Goal: Information Seeking & Learning: Find specific fact

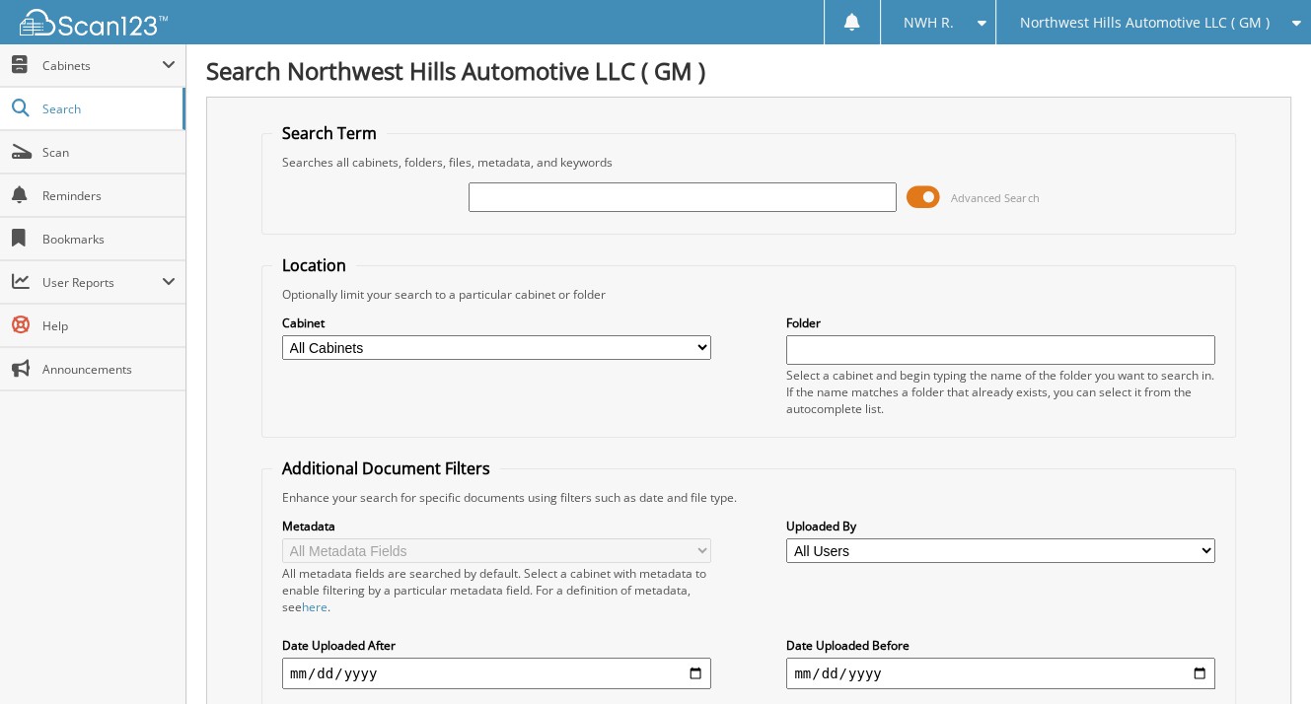
click at [556, 191] on input "text" at bounding box center [682, 197] width 429 height 30
type input "2574393"
drag, startPoint x: 540, startPoint y: 192, endPoint x: 205, endPoint y: 223, distance: 336.7
click at [208, 222] on div "Search Term Searches all cabinets, folders, files, metadata, and keywords 25743…" at bounding box center [748, 483] width 1085 height 772
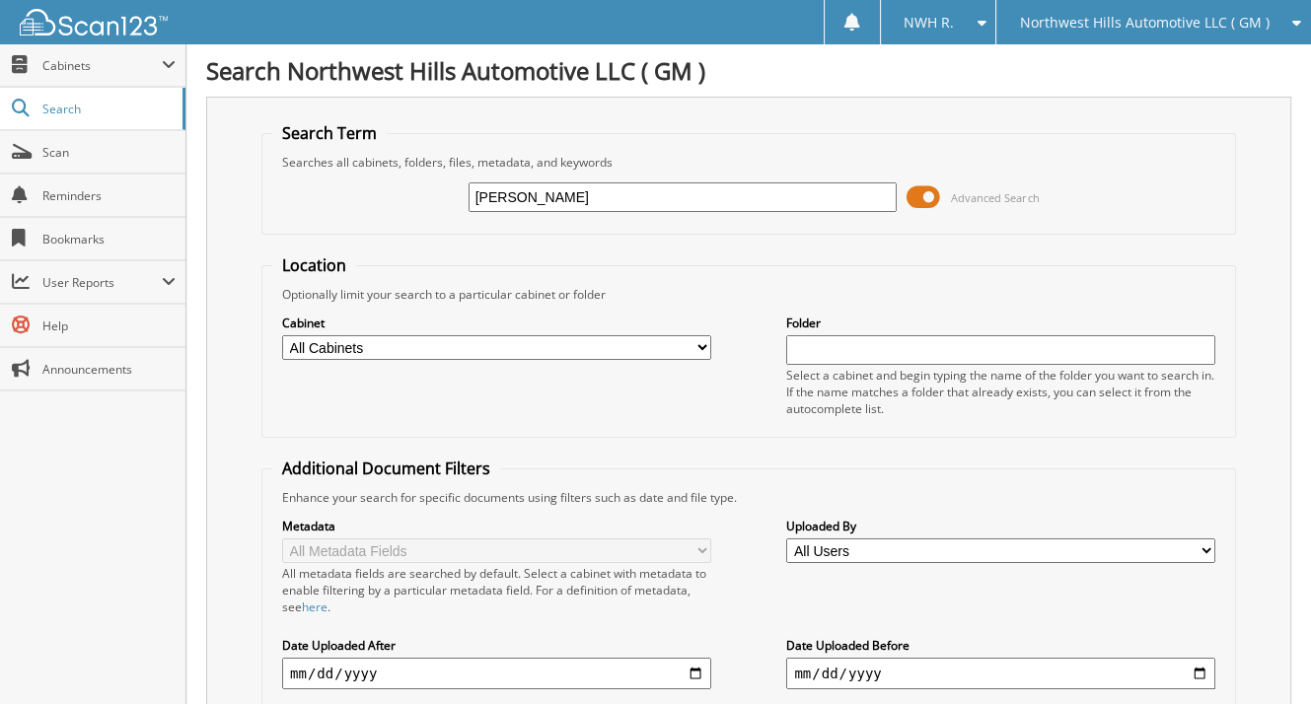
type input "van huysen"
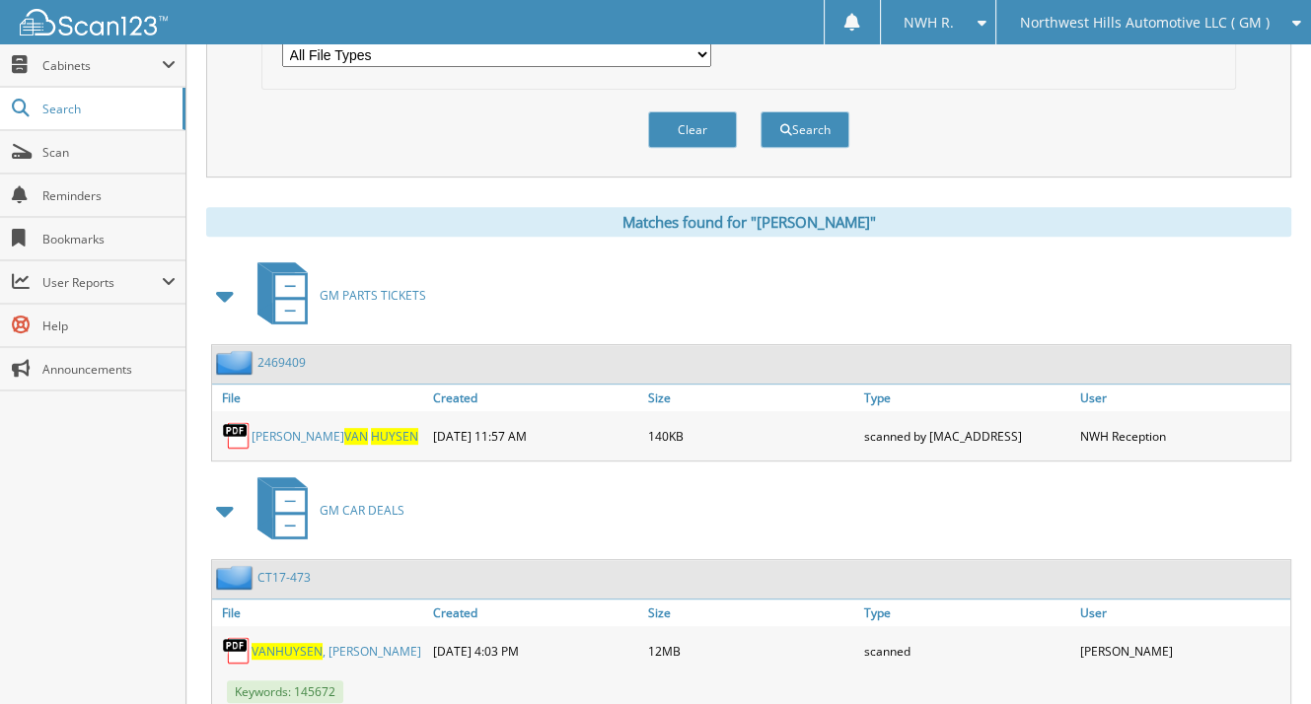
scroll to position [730, 0]
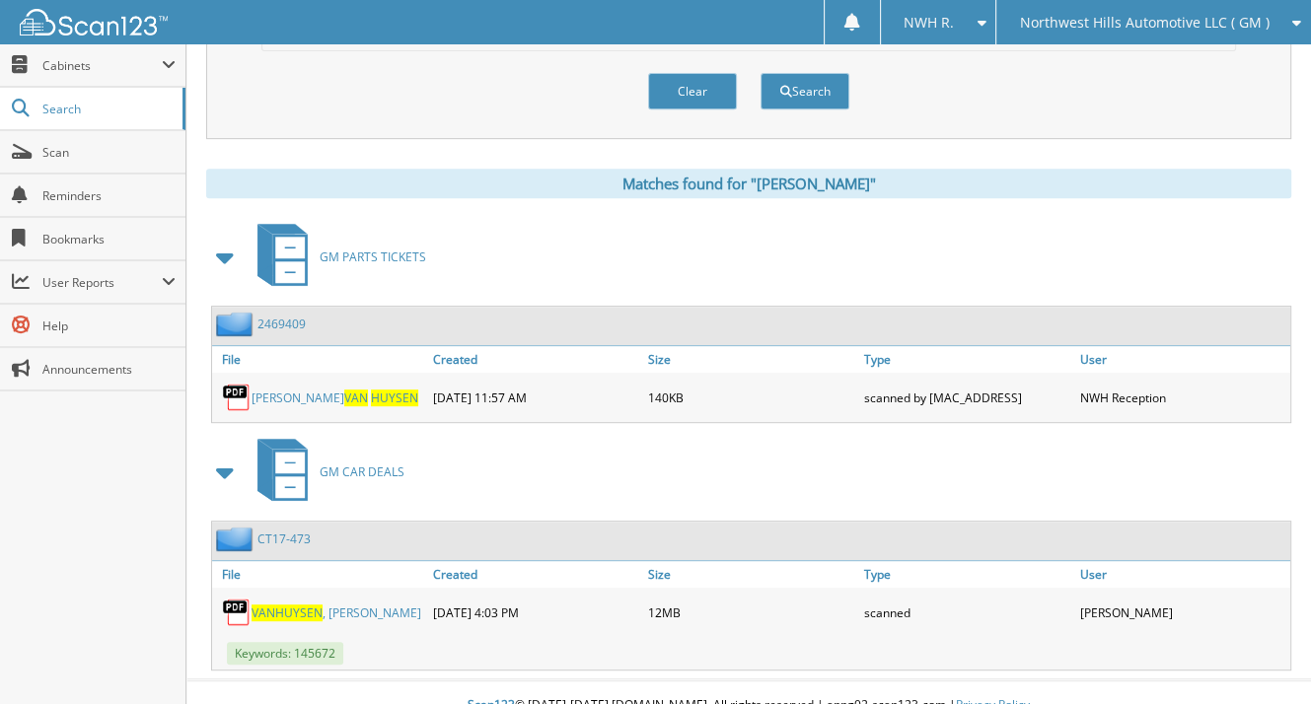
click at [344, 390] on span "VAN" at bounding box center [356, 398] width 24 height 17
click at [72, 107] on span "Search" at bounding box center [107, 109] width 130 height 17
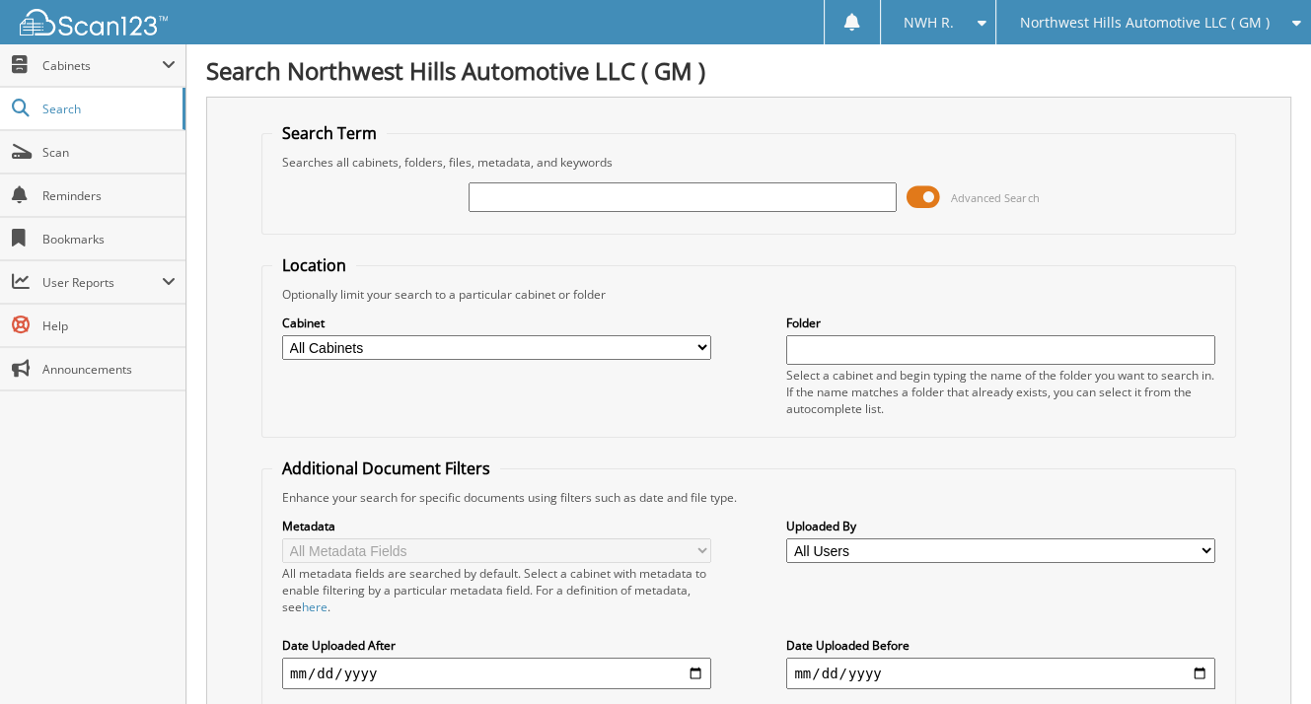
click at [523, 210] on input "text" at bounding box center [682, 197] width 429 height 30
type input "william van huysen"
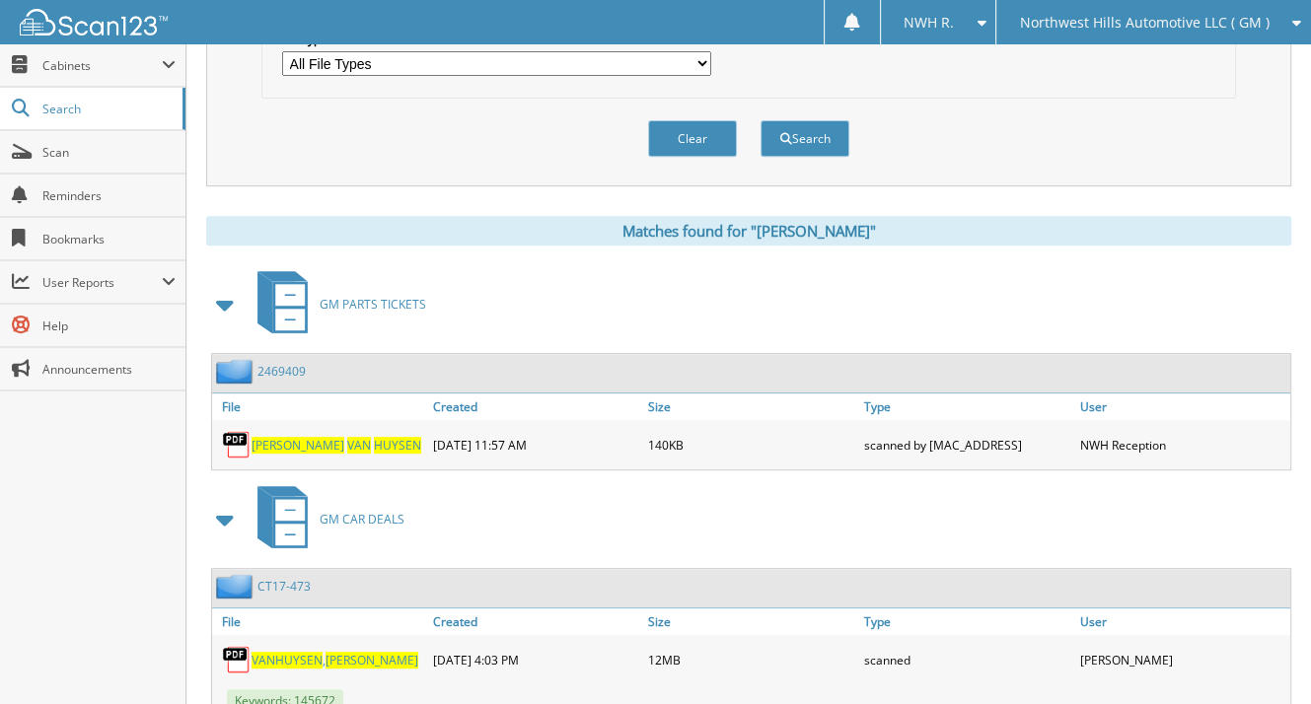
scroll to position [730, 0]
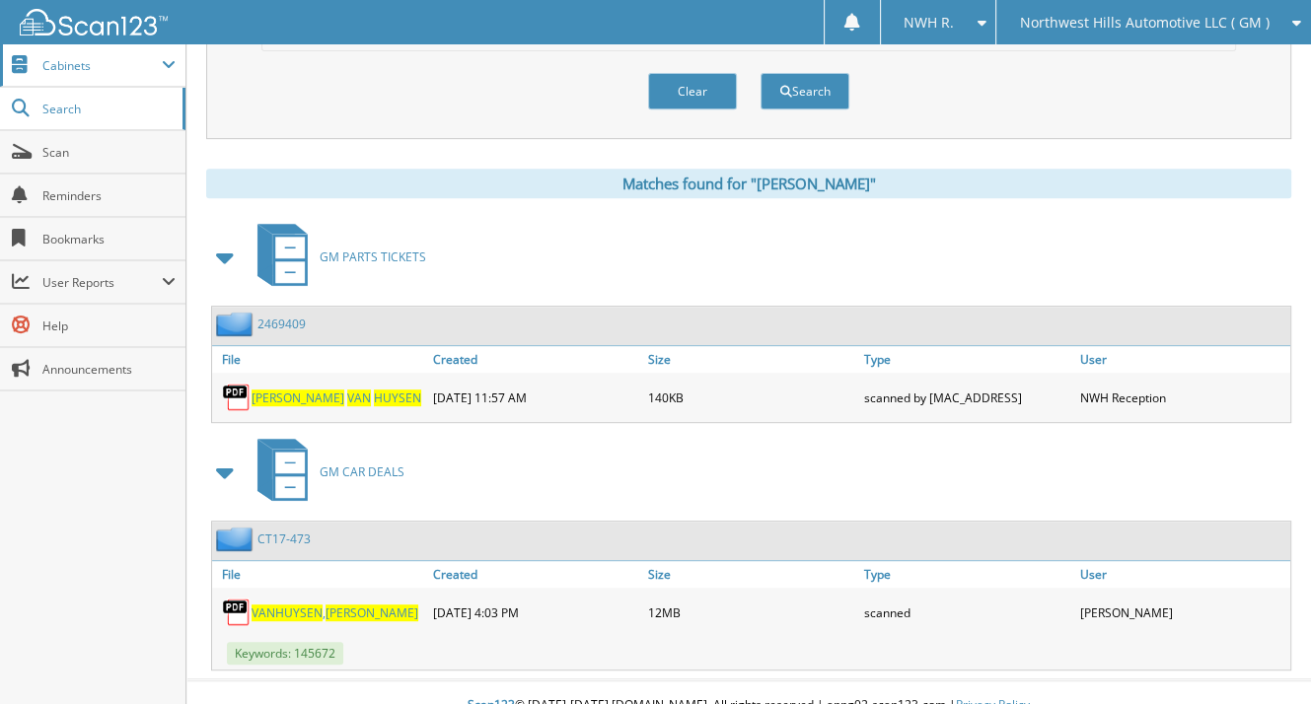
click at [74, 66] on span "Cabinets" at bounding box center [101, 65] width 119 height 17
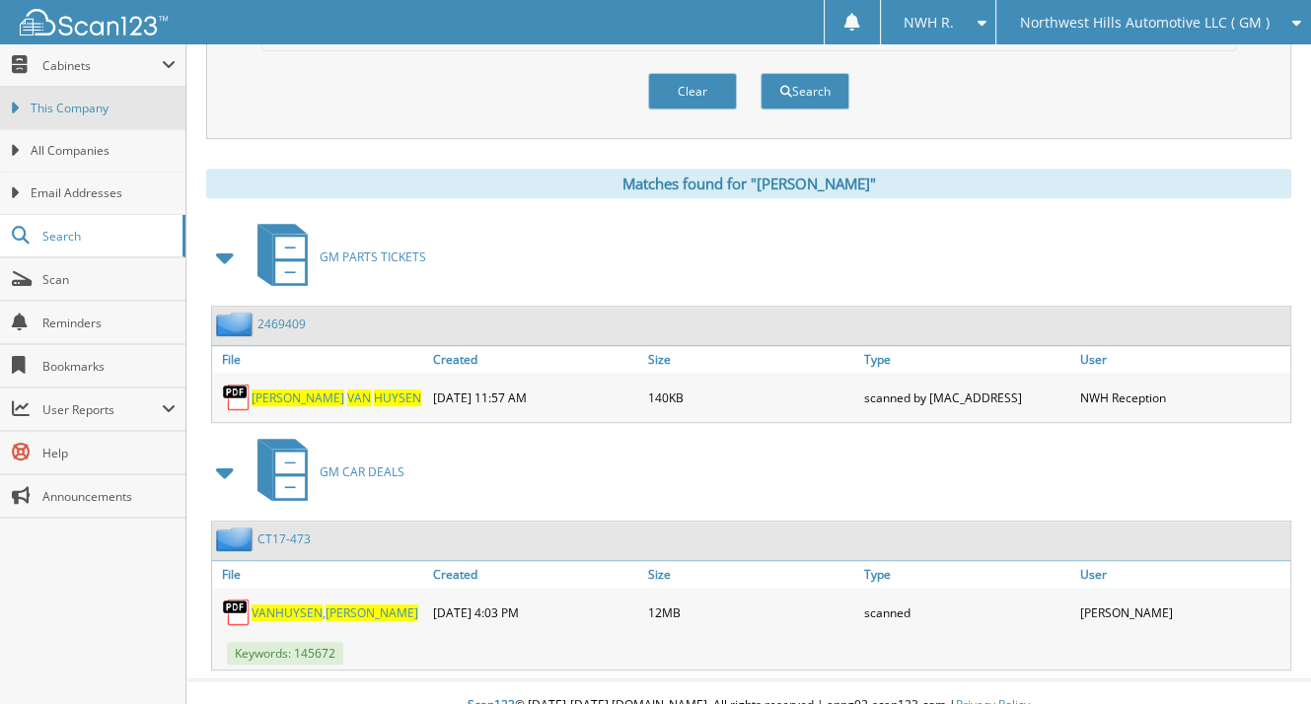
click at [69, 105] on span "This Company" at bounding box center [103, 109] width 145 height 18
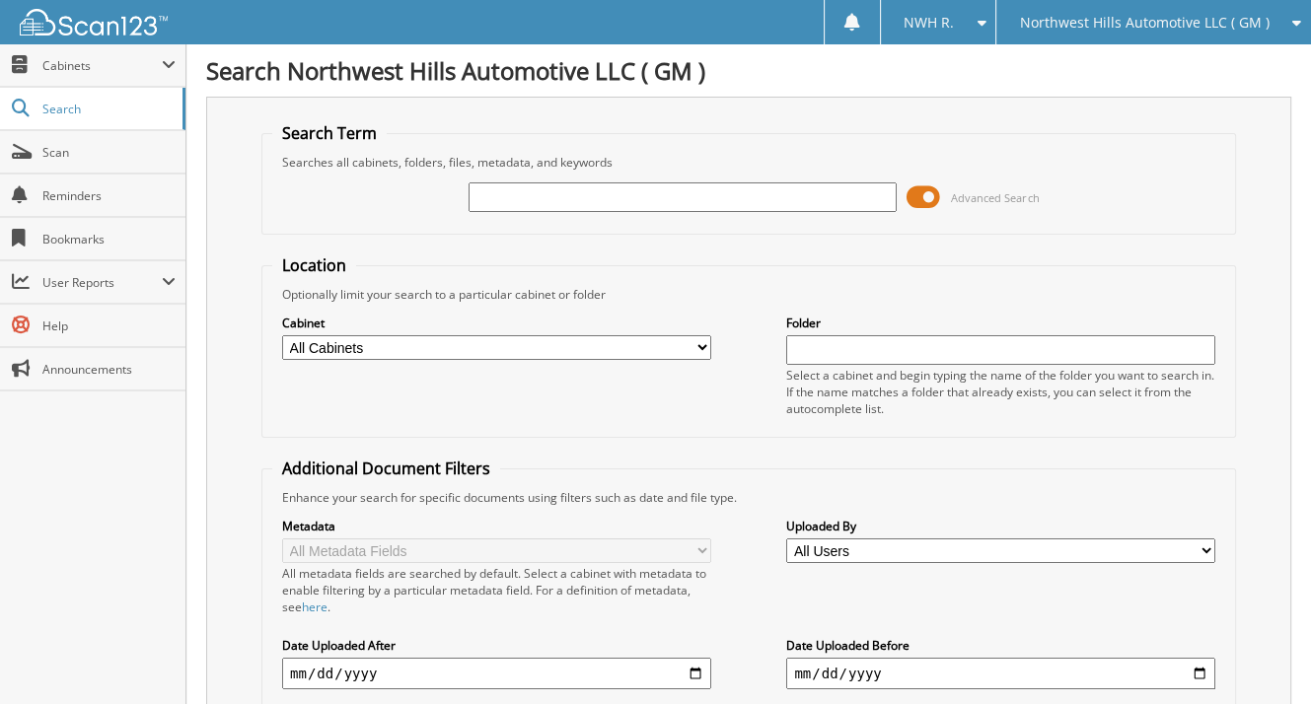
click at [693, 350] on select "All Cabinets ACCOUNTS PAYABLE DEAD DEALS 2025 FLEETS FLEETS 2025 GM BODYSHOP GM…" at bounding box center [496, 347] width 429 height 25
select select "12618"
click at [282, 335] on select "All Cabinets ACCOUNTS PAYABLE DEAD DEALS 2025 FLEETS FLEETS 2025 GM BODYSHOP GM…" at bounding box center [496, 347] width 429 height 25
click at [529, 205] on input "text" at bounding box center [682, 197] width 429 height 30
type input "[PERSON_NAME]"
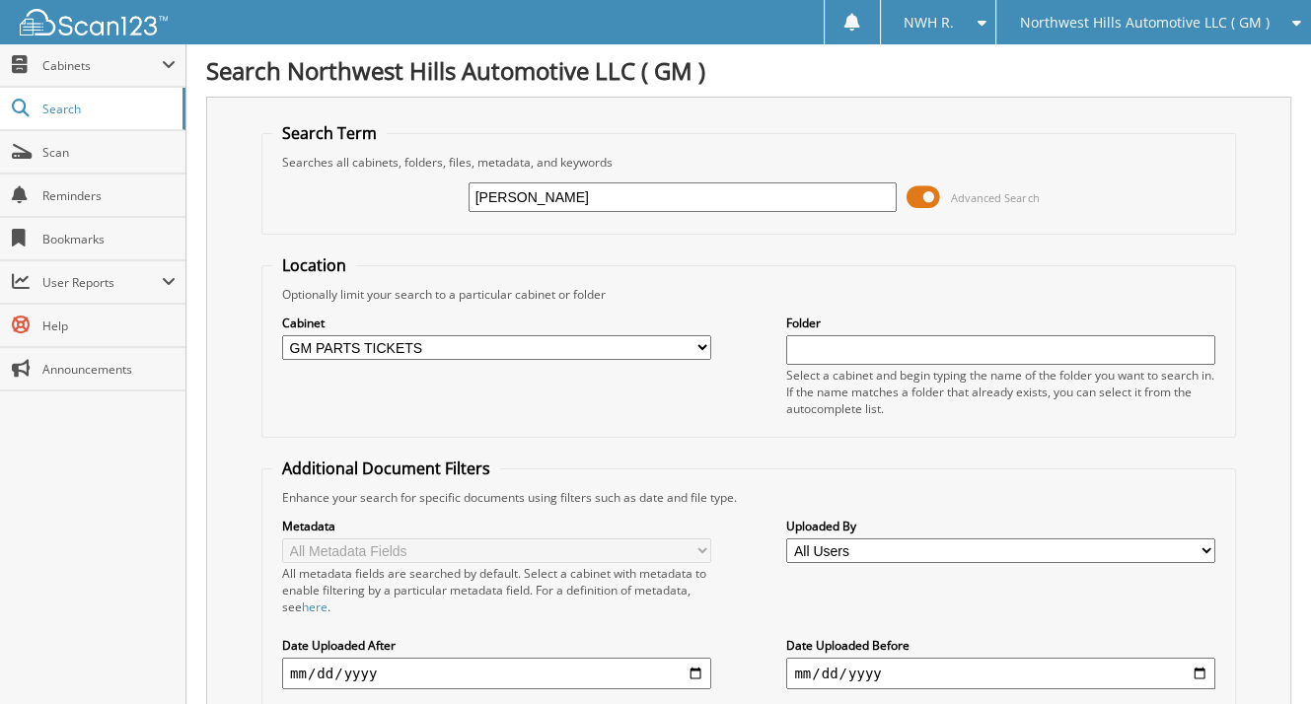
click at [702, 344] on select "All Cabinets ACCOUNTS PAYABLE DEAD DEALS 2025 FLEETS FLEETS 2025 GM BODYSHOP GM…" at bounding box center [496, 347] width 429 height 25
select select "50200"
click at [282, 335] on select "All Cabinets ACCOUNTS PAYABLE DEAD DEALS 2025 FLEETS FLEETS 2025 GM BODYSHOP GM…" at bounding box center [496, 347] width 429 height 25
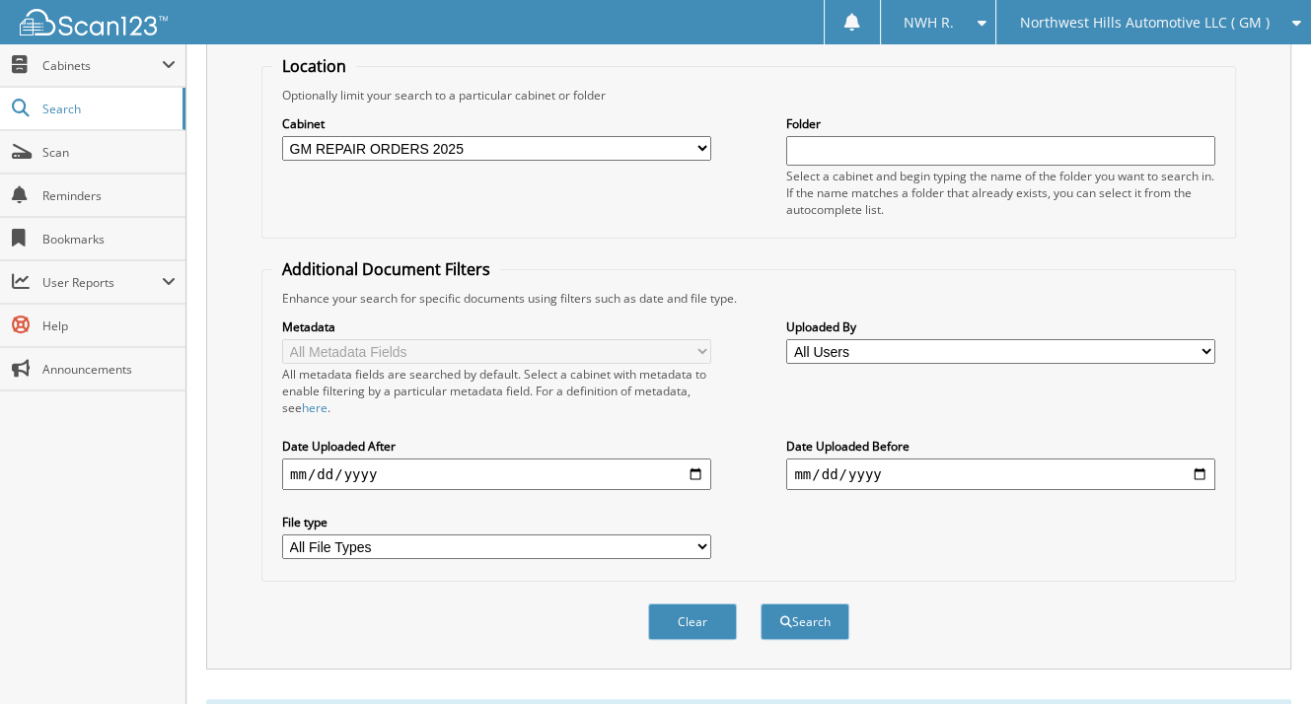
scroll to position [485, 0]
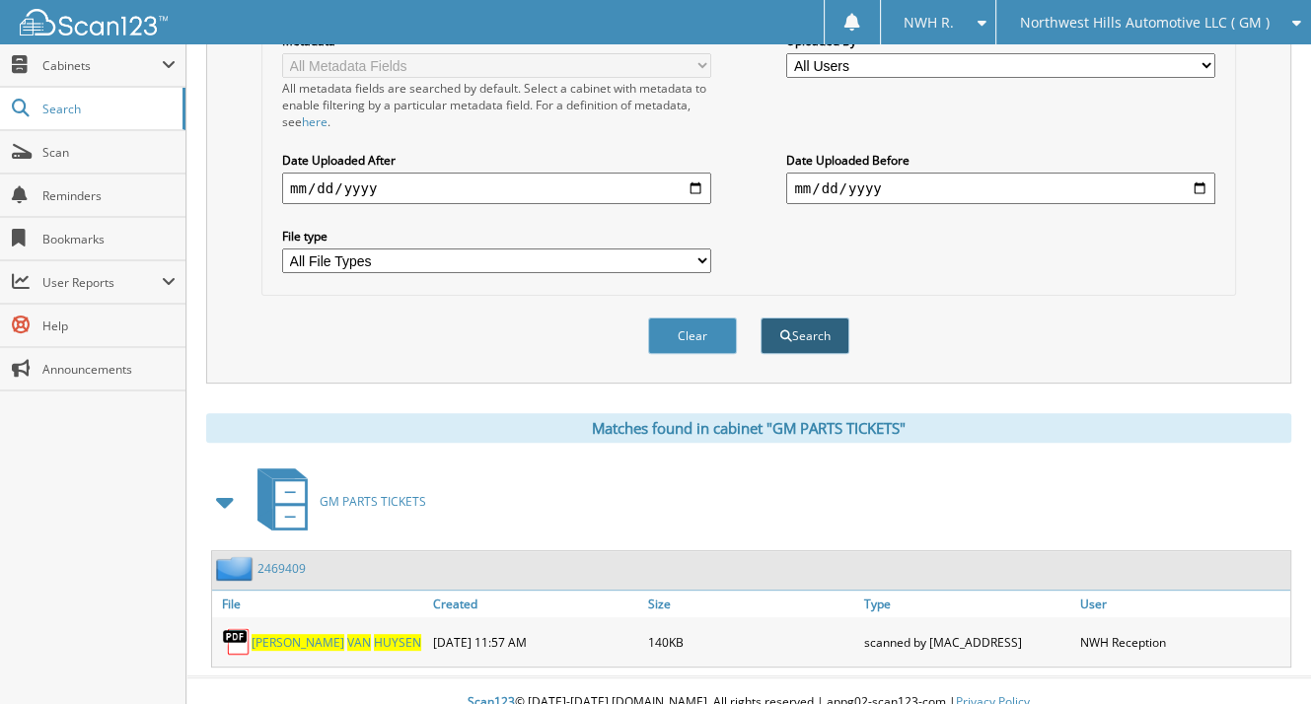
click at [801, 318] on button "Search" at bounding box center [804, 336] width 89 height 36
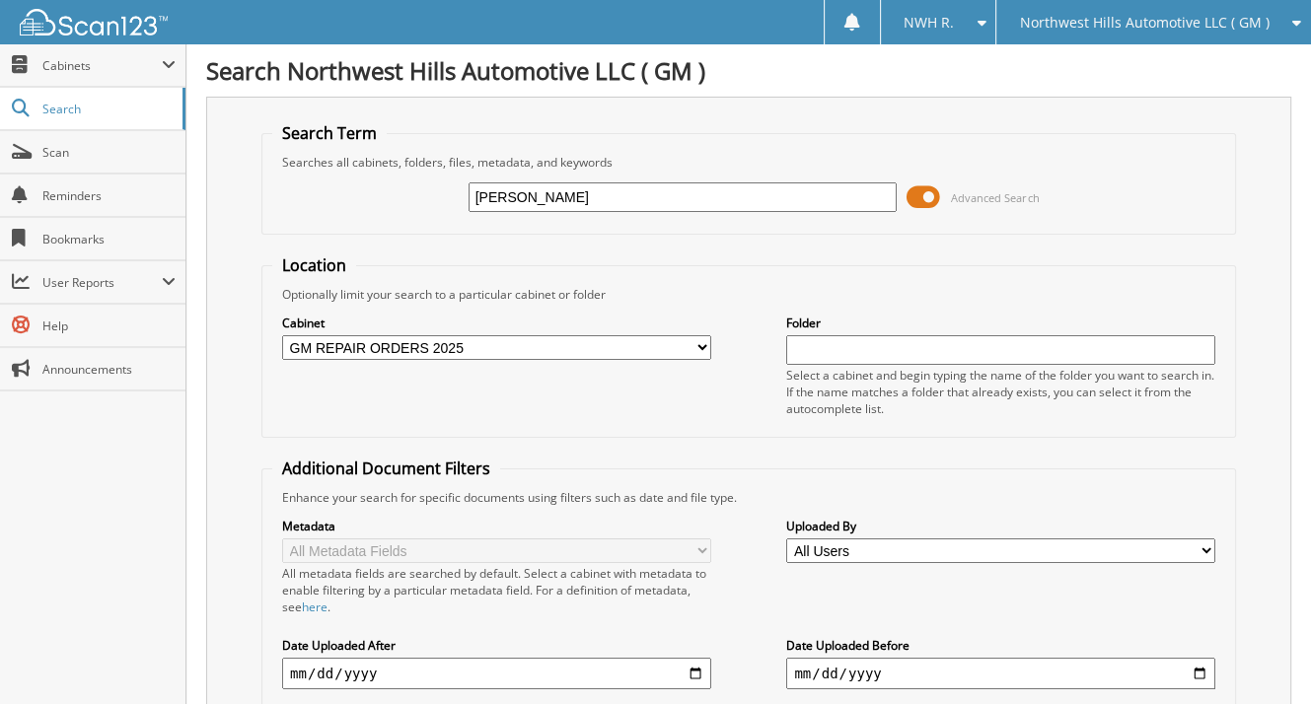
click at [699, 340] on select "All Cabinets ACCOUNTS PAYABLE DEAD DEALS 2025 FLEETS FLEETS 2025 GM BODYSHOP GM…" at bounding box center [496, 347] width 429 height 25
select select "12618"
click at [282, 335] on select "All Cabinets ACCOUNTS PAYABLE DEAD DEALS 2025 FLEETS FLEETS 2025 GM BODYSHOP GM…" at bounding box center [496, 347] width 429 height 25
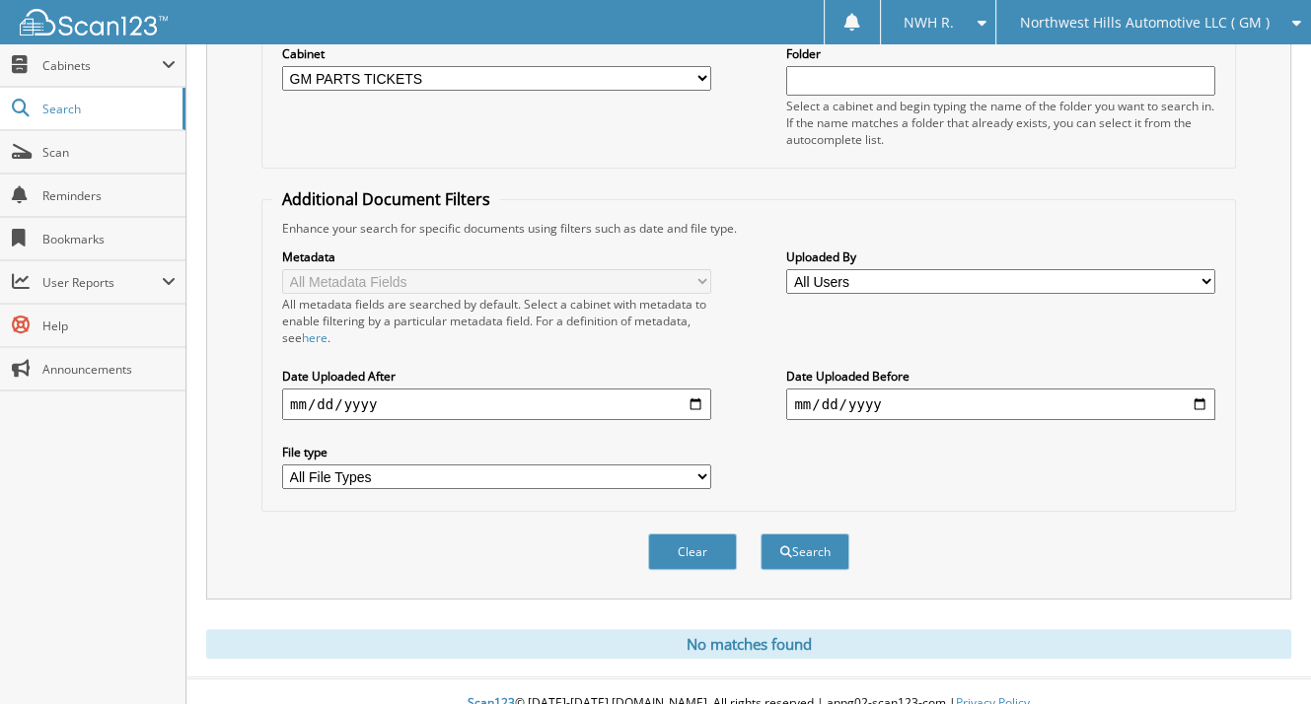
scroll to position [274, 0]
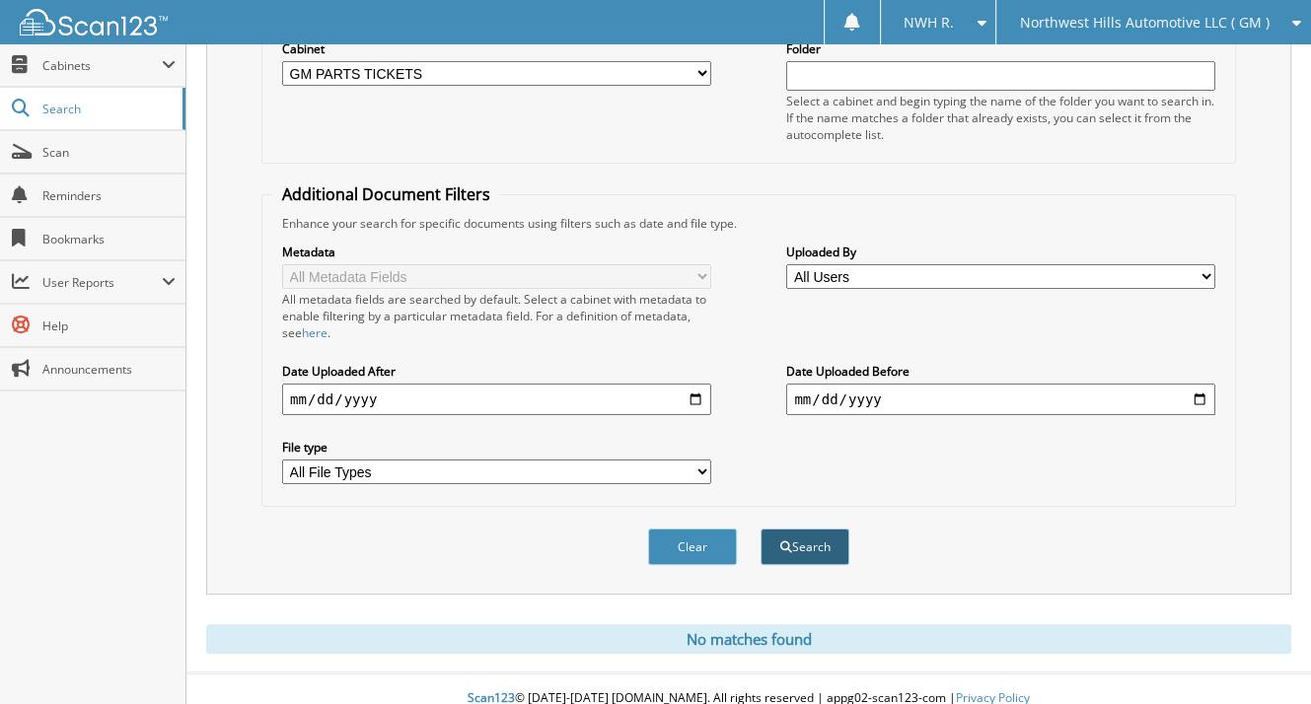
click at [808, 530] on button "Search" at bounding box center [804, 547] width 89 height 36
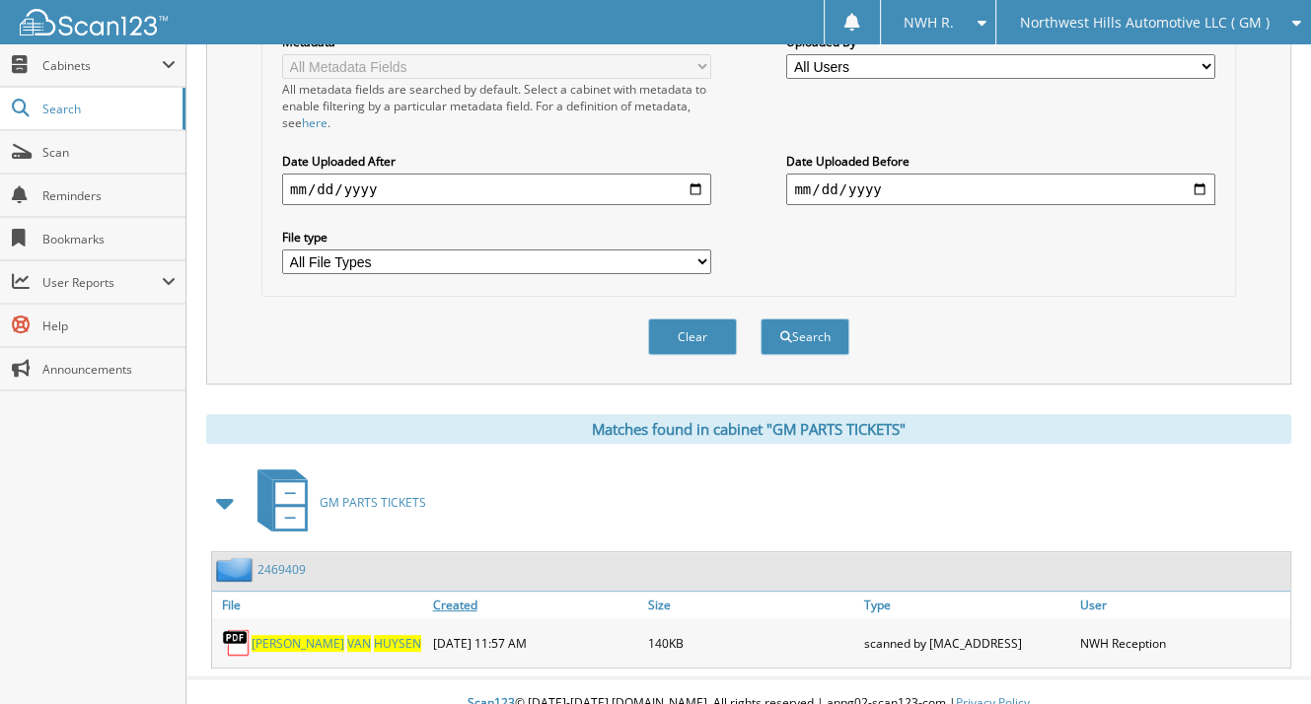
scroll to position [485, 0]
drag, startPoint x: 454, startPoint y: 679, endPoint x: 459, endPoint y: 695, distance: 16.5
